Goal: Task Accomplishment & Management: Complete application form

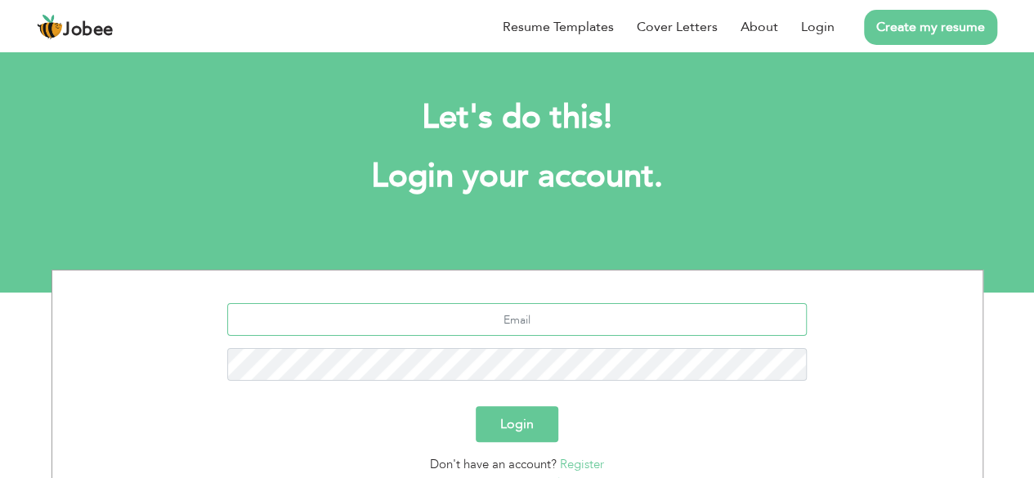
click at [502, 328] on input "text" at bounding box center [516, 319] width 579 height 33
click at [598, 224] on div "Let's do this! Login your account." at bounding box center [517, 155] width 907 height 150
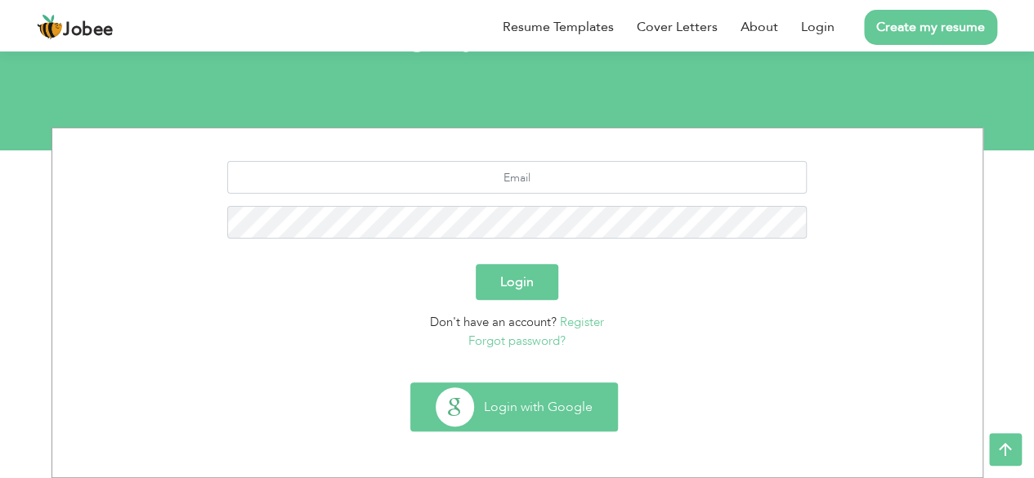
click at [550, 396] on button "Login with Google" at bounding box center [514, 406] width 206 height 47
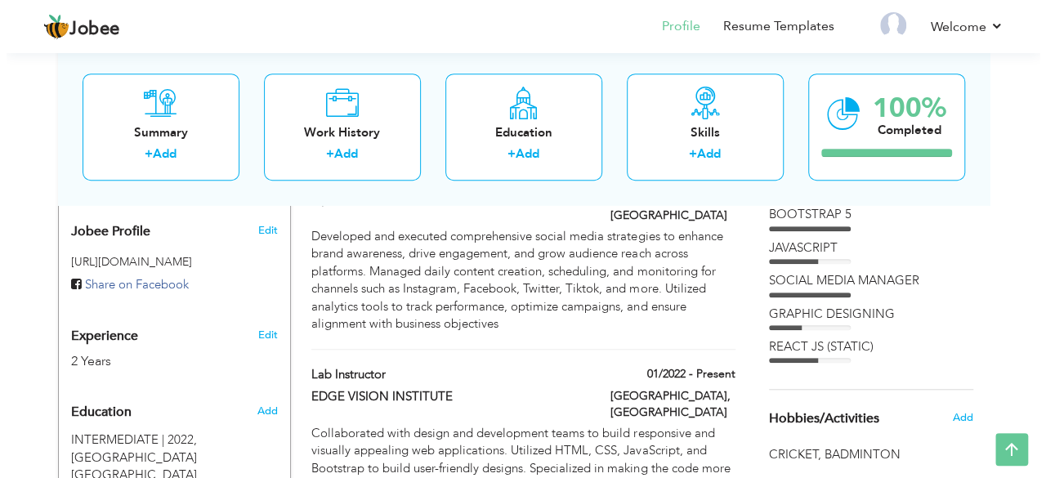
scroll to position [525, 0]
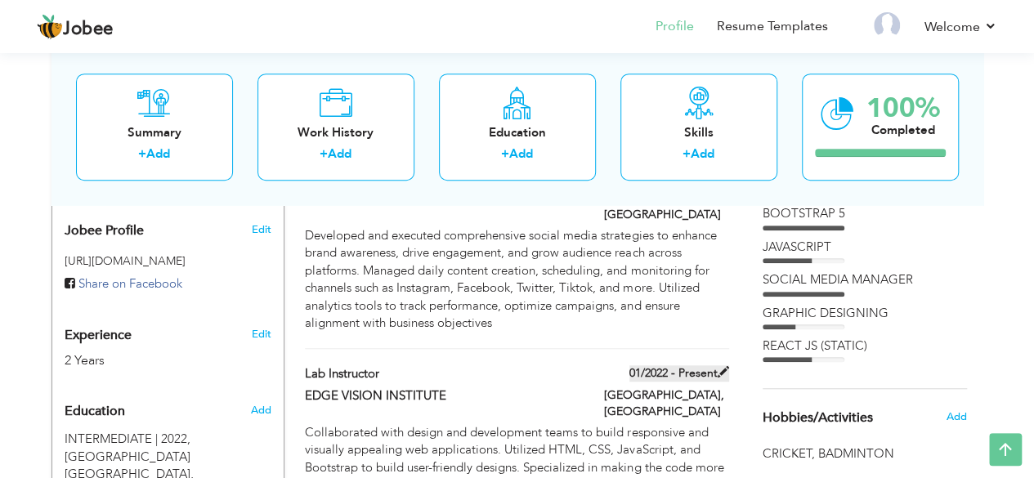
click at [716, 365] on label "01/2022 - Present" at bounding box center [679, 373] width 100 height 16
type input "Lab Instructor"
type input "EDGE VISION INSTITUTE"
type input "01/2022"
type input "[GEOGRAPHIC_DATA]"
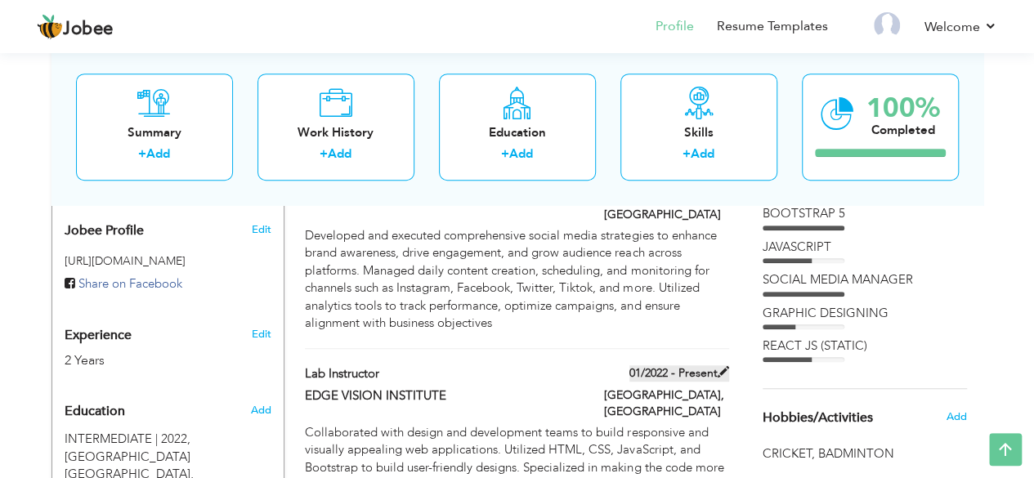
type input "[GEOGRAPHIC_DATA]"
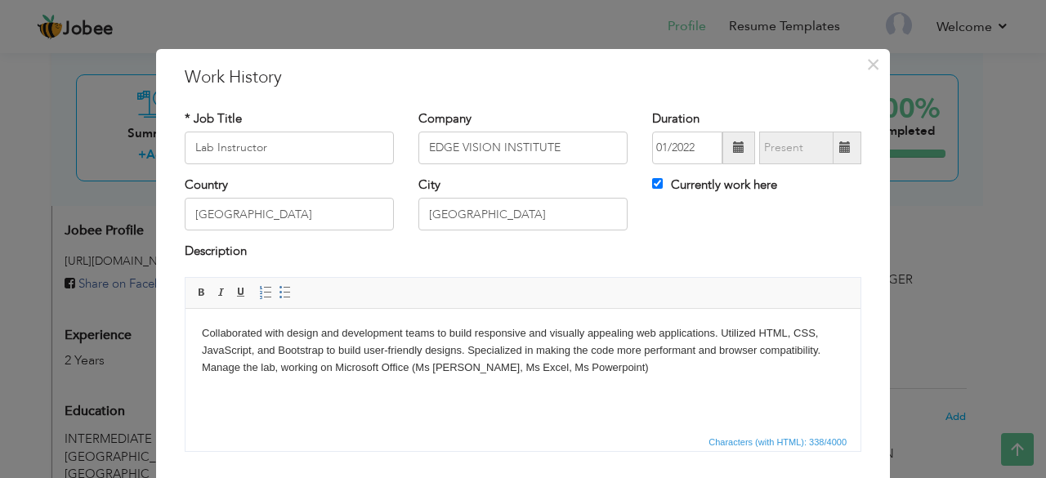
click at [672, 184] on label "Currently work here" at bounding box center [714, 185] width 125 height 17
click at [663, 184] on input "Currently work here" at bounding box center [657, 183] width 11 height 11
checkbox input "false"
click at [842, 136] on span at bounding box center [845, 148] width 32 height 33
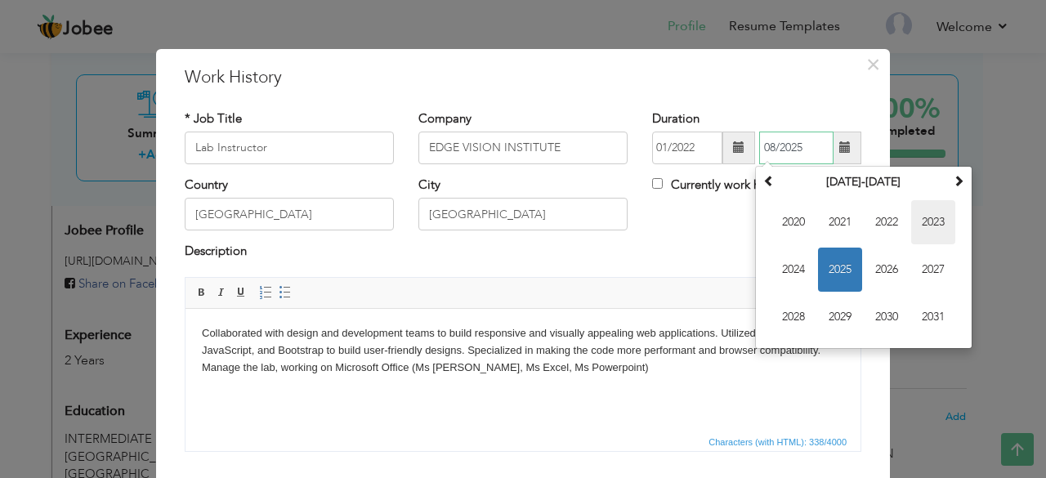
click at [932, 223] on span "2023" at bounding box center [933, 222] width 44 height 44
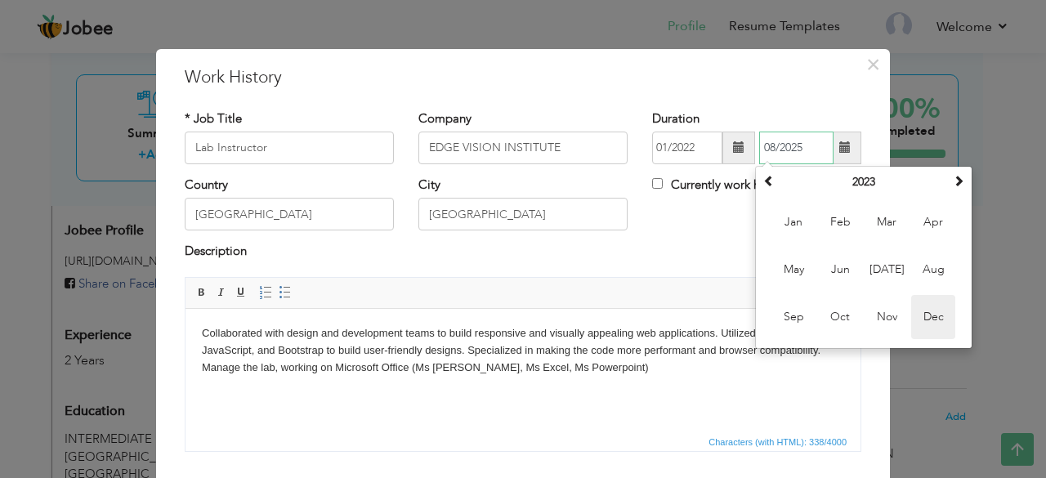
click at [923, 311] on span "Dec" at bounding box center [933, 317] width 44 height 44
type input "12/2023"
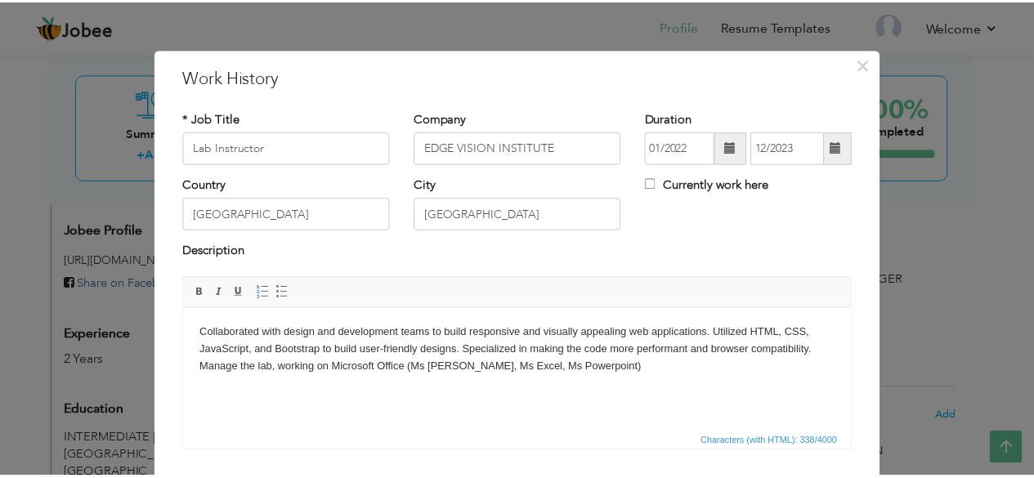
scroll to position [105, 0]
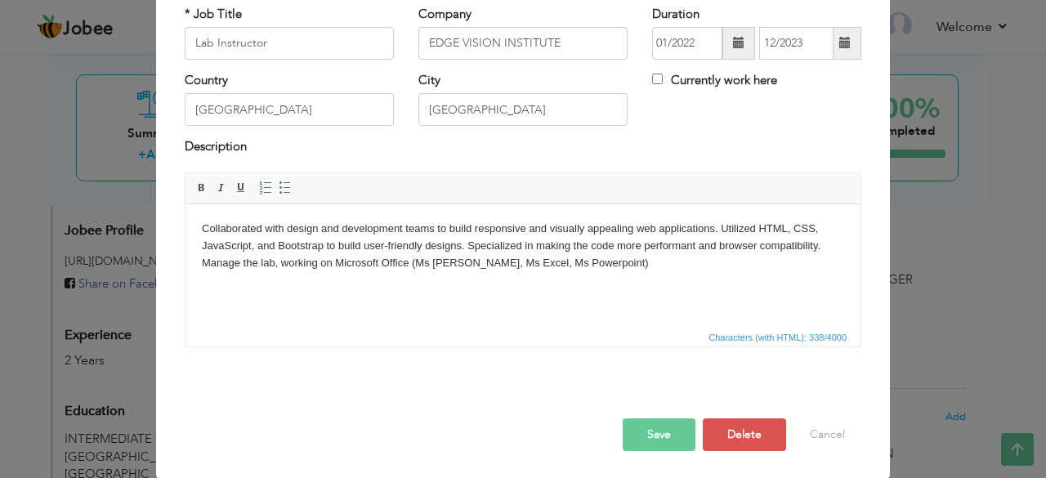
click at [665, 434] on button "Save" at bounding box center [659, 434] width 73 height 33
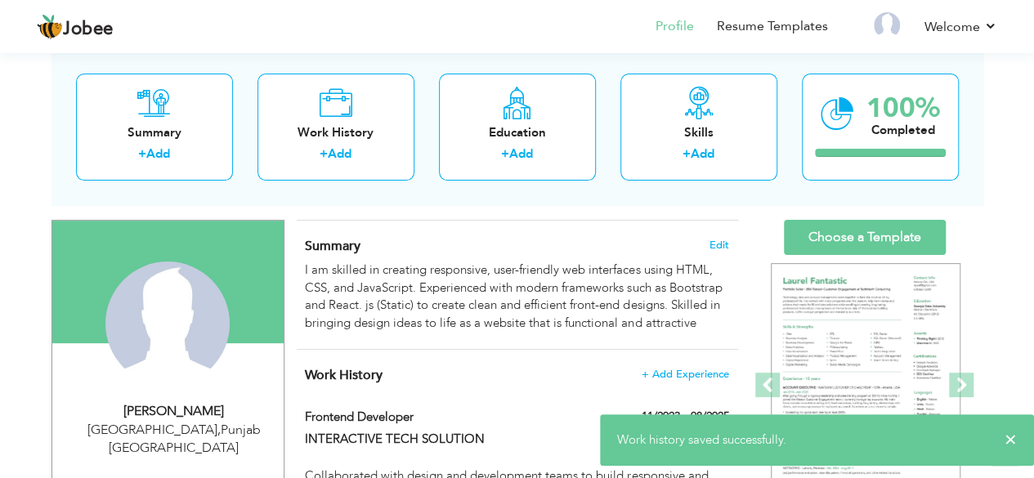
scroll to position [0, 0]
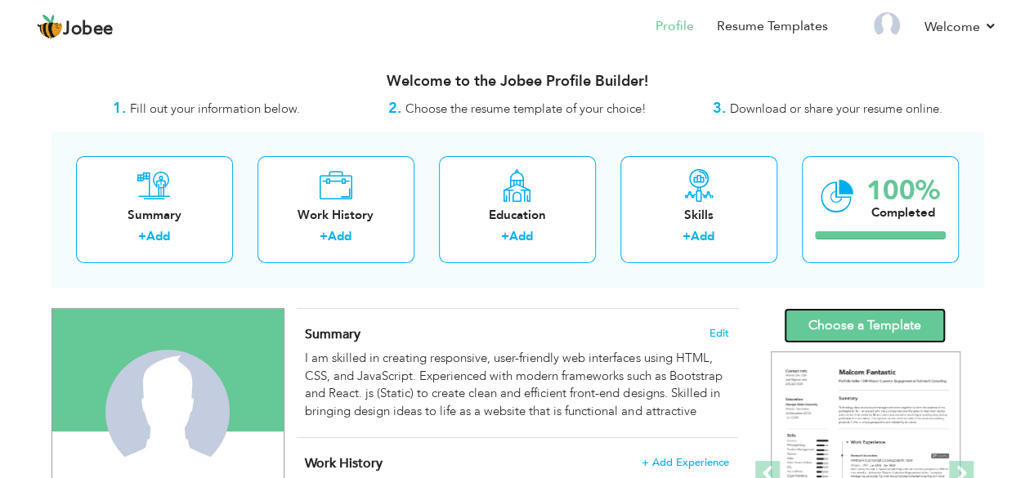
click at [852, 334] on link "Choose a Template" at bounding box center [865, 325] width 162 height 35
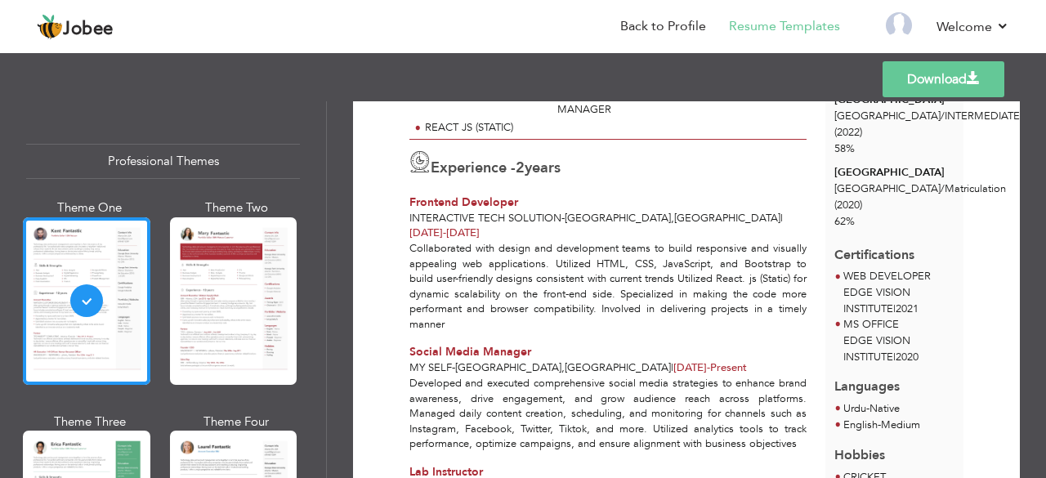
scroll to position [255, 0]
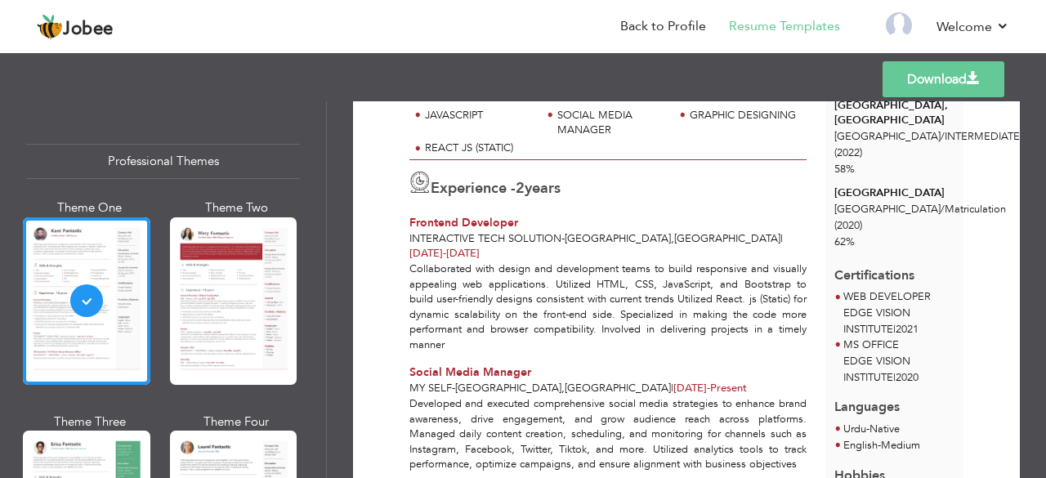
click at [919, 81] on link "Download" at bounding box center [944, 79] width 122 height 36
